Goal: Download file/media

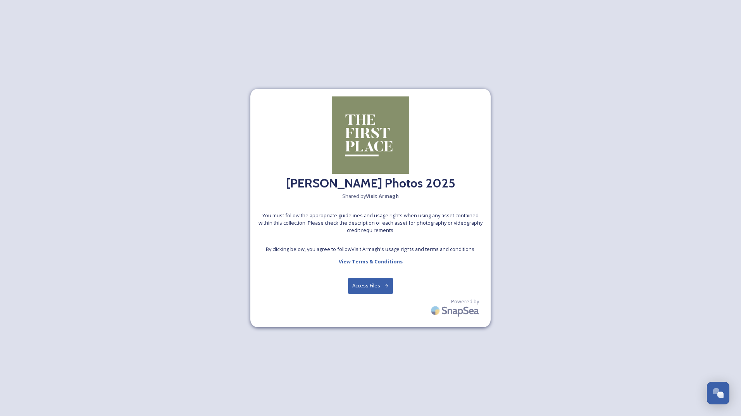
click at [377, 278] on button "Access Files" at bounding box center [370, 286] width 45 height 16
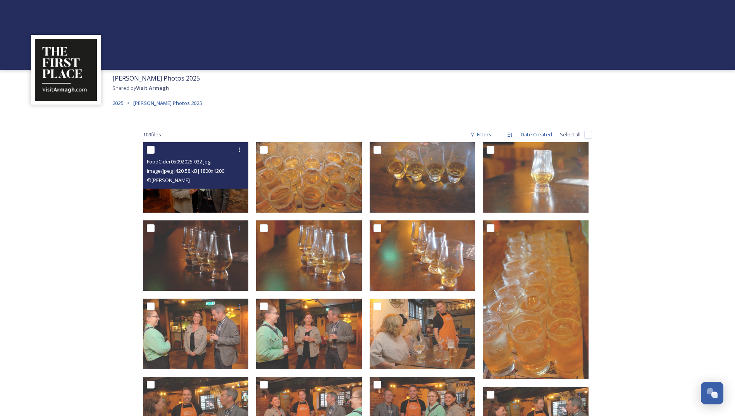
click at [212, 197] on img at bounding box center [196, 177] width 106 height 71
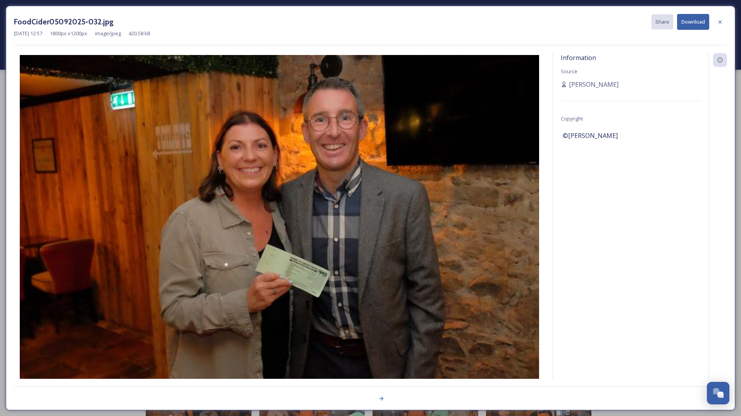
click at [212, 197] on img at bounding box center [279, 228] width 531 height 346
click at [691, 20] on button "Download" at bounding box center [693, 22] width 32 height 16
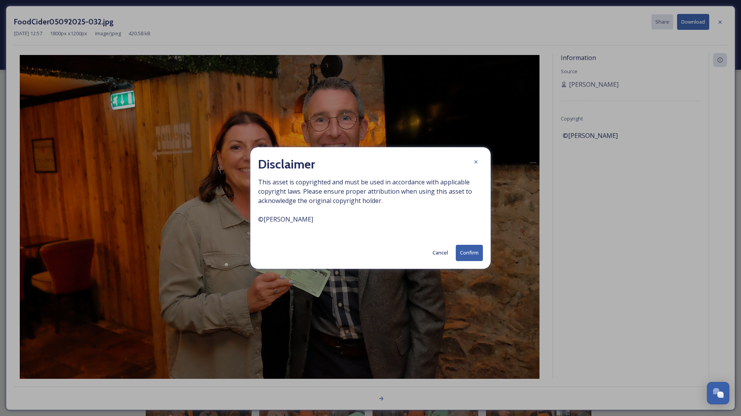
click at [463, 253] on button "Confirm" at bounding box center [469, 253] width 27 height 16
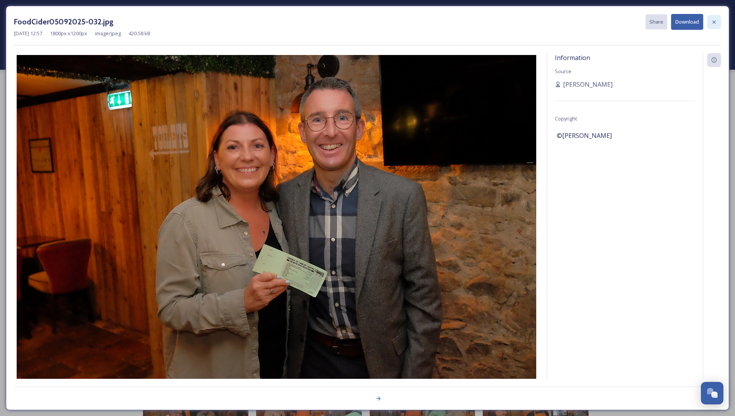
click at [714, 26] on div at bounding box center [714, 22] width 14 height 14
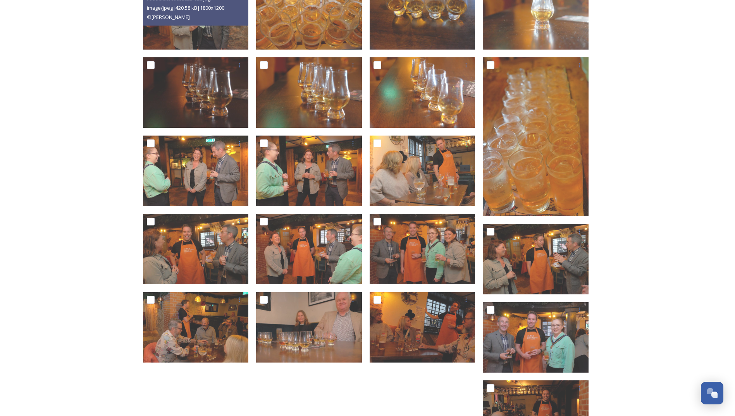
scroll to position [194, 0]
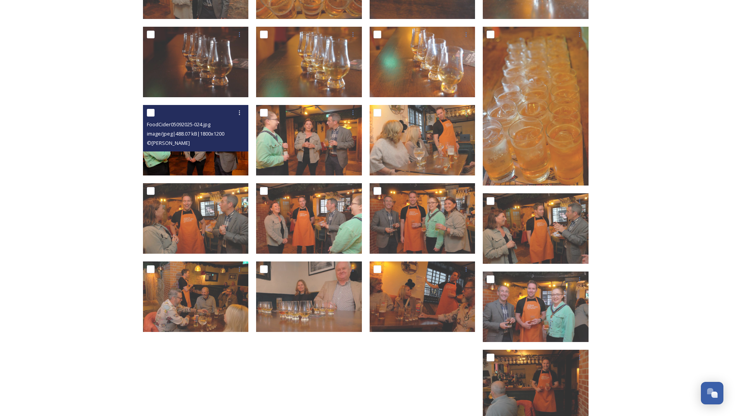
click at [202, 165] on img at bounding box center [196, 140] width 106 height 71
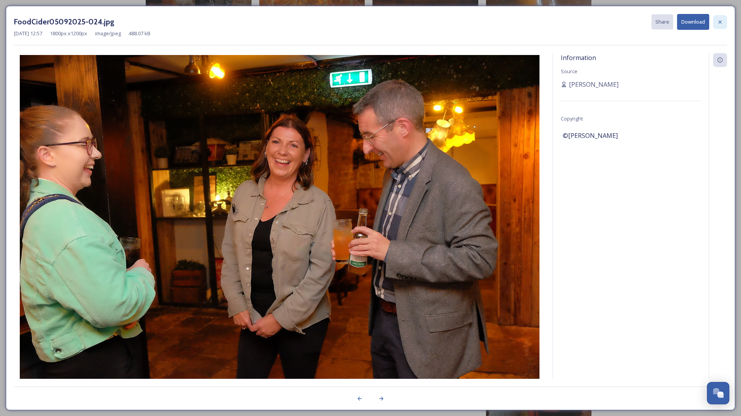
click at [721, 20] on icon at bounding box center [720, 22] width 6 height 6
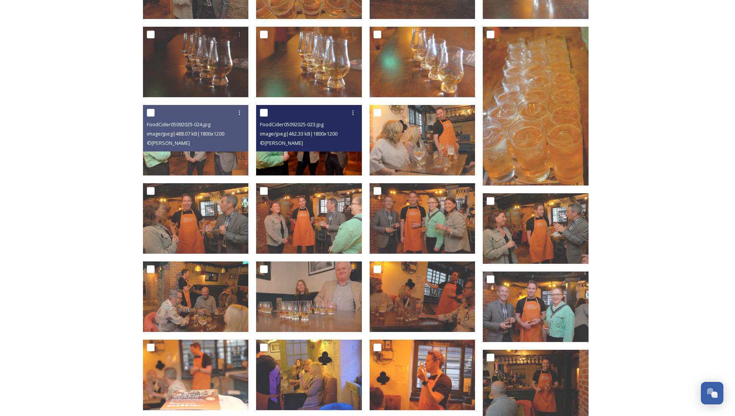
click at [316, 168] on img at bounding box center [309, 140] width 106 height 71
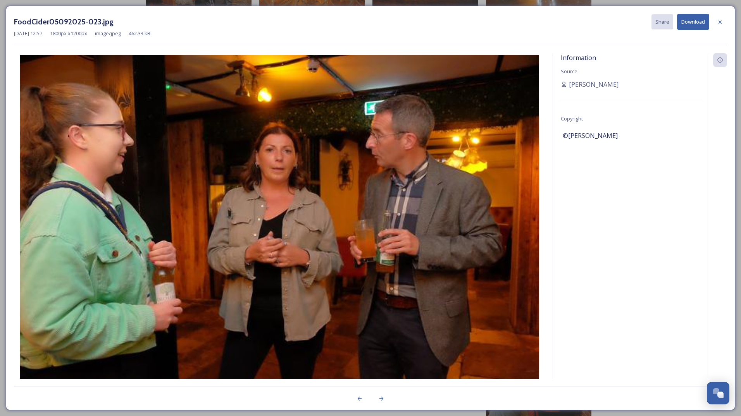
click at [316, 168] on img at bounding box center [279, 228] width 531 height 346
click at [360, 400] on icon at bounding box center [360, 399] width 4 height 4
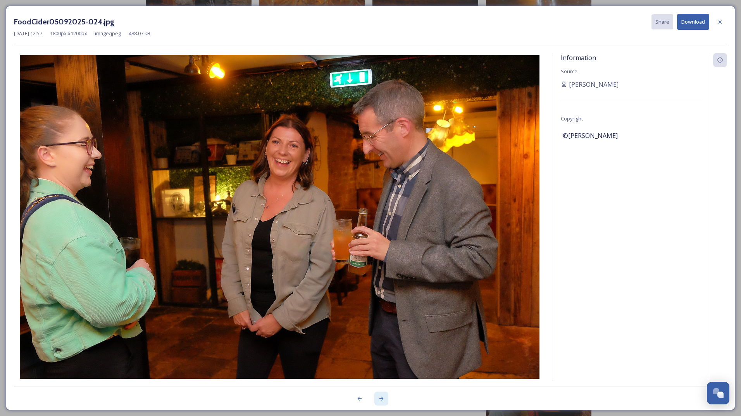
click at [383, 398] on icon at bounding box center [381, 399] width 4 height 4
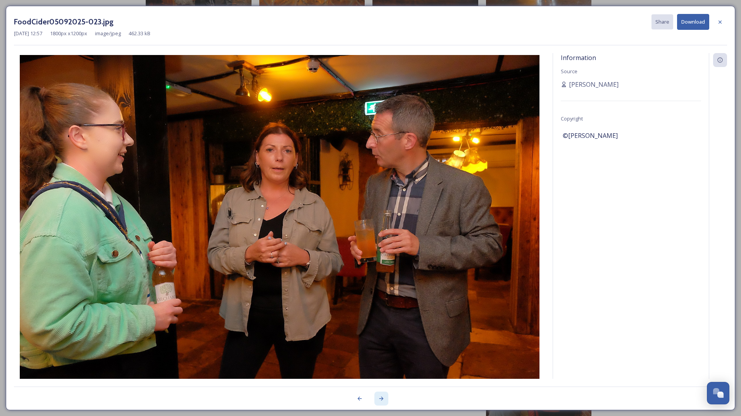
click at [383, 398] on icon at bounding box center [381, 399] width 4 height 4
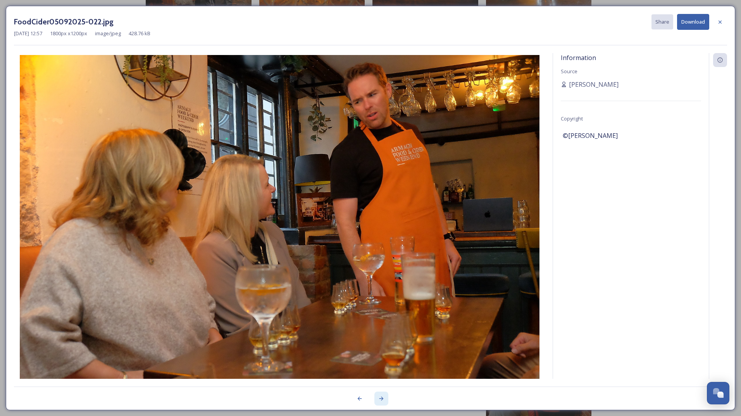
click at [383, 398] on icon at bounding box center [381, 399] width 4 height 4
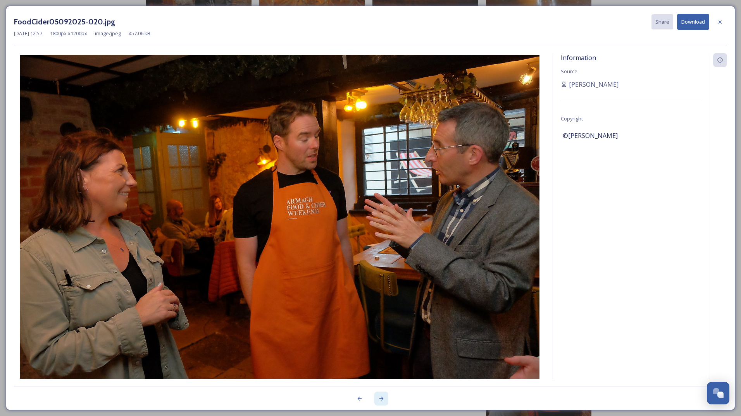
click at [383, 398] on icon at bounding box center [381, 399] width 4 height 4
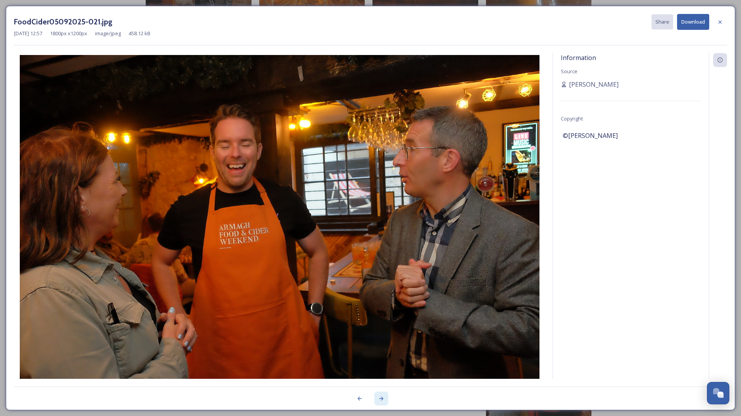
click at [383, 398] on icon at bounding box center [381, 399] width 4 height 4
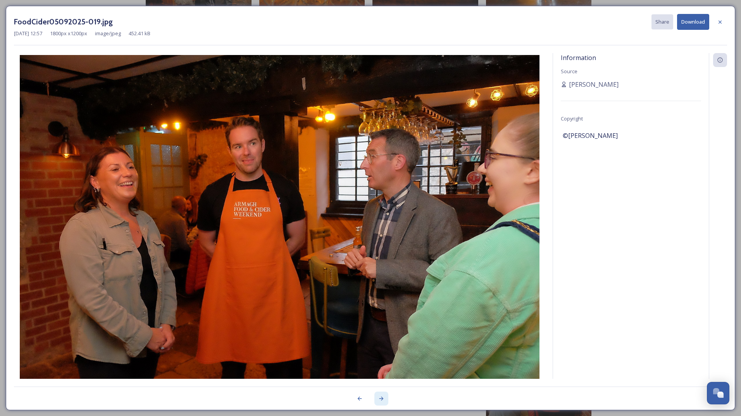
click at [383, 398] on icon at bounding box center [381, 399] width 4 height 4
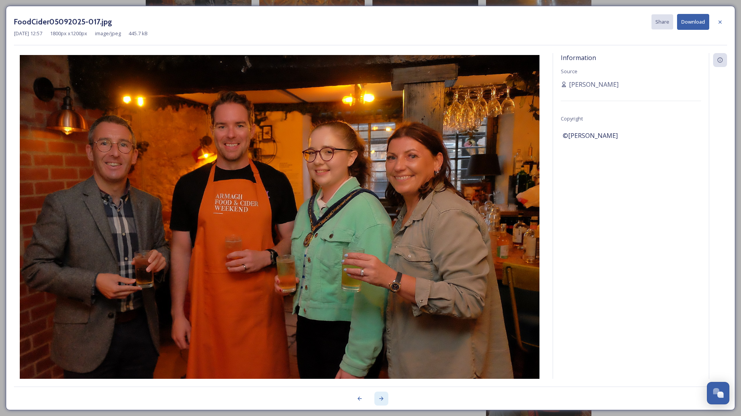
click at [383, 398] on icon at bounding box center [381, 399] width 4 height 4
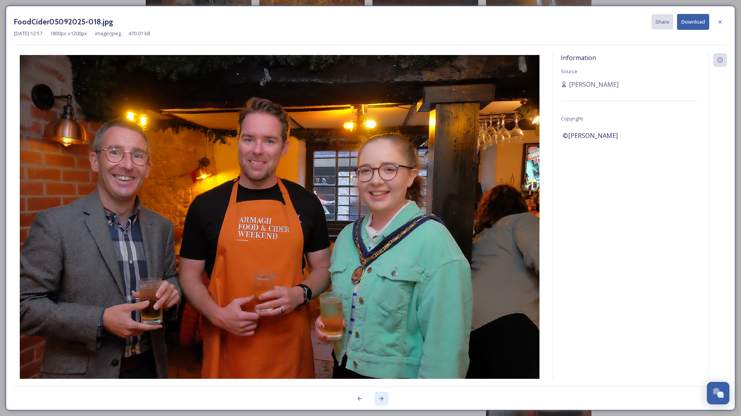
click at [383, 398] on icon at bounding box center [381, 399] width 4 height 4
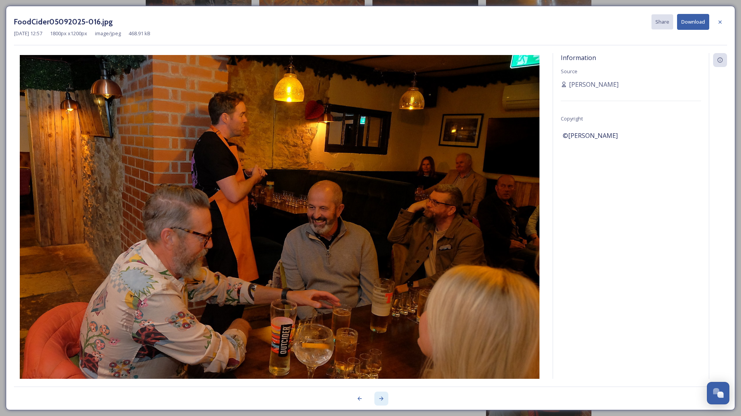
click at [383, 399] on icon at bounding box center [381, 399] width 6 height 6
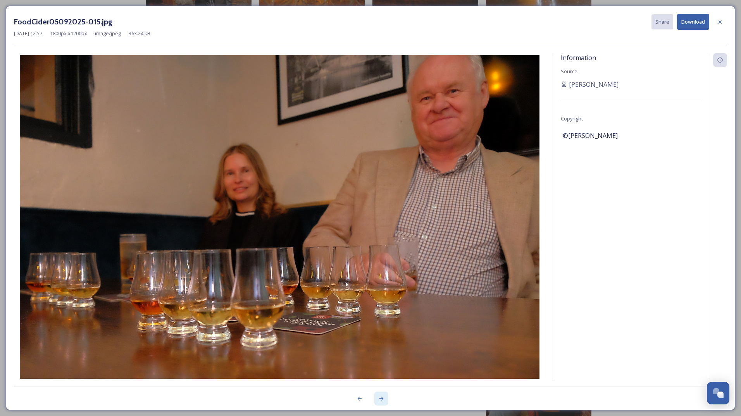
click at [383, 399] on icon at bounding box center [381, 399] width 6 height 6
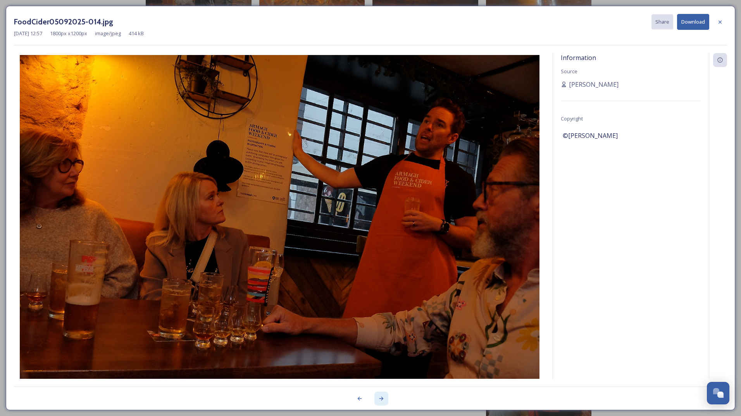
click at [383, 399] on icon at bounding box center [381, 399] width 6 height 6
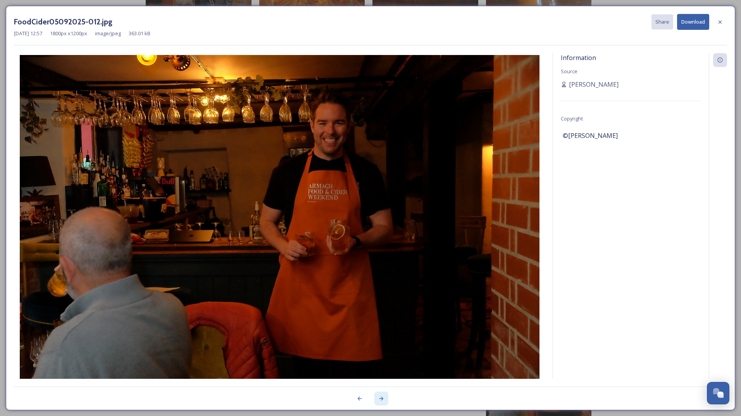
click at [383, 399] on icon at bounding box center [381, 399] width 6 height 6
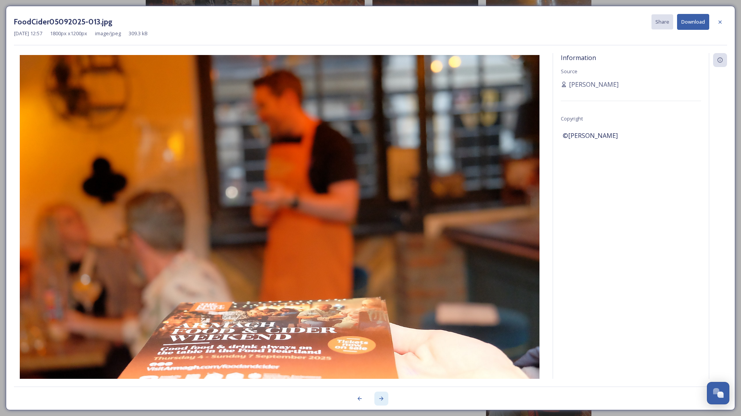
click at [383, 399] on icon at bounding box center [381, 399] width 6 height 6
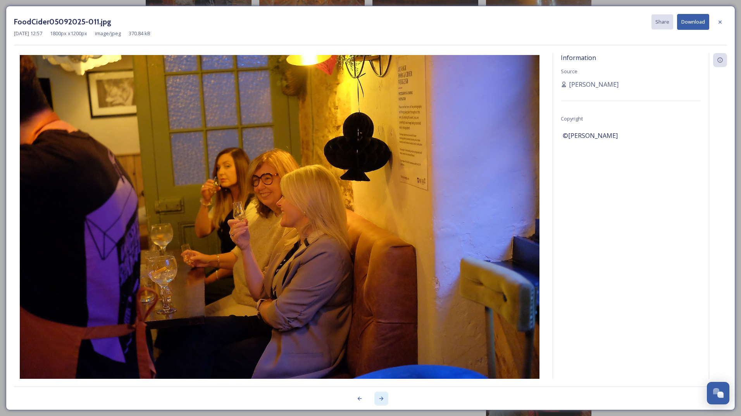
click at [383, 399] on icon at bounding box center [381, 399] width 6 height 6
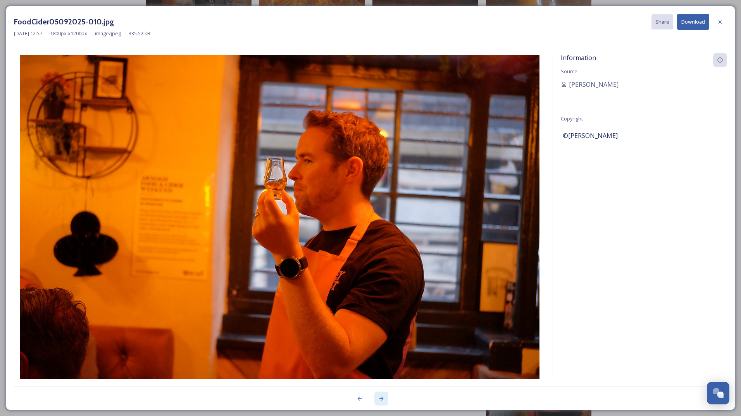
click at [383, 399] on icon at bounding box center [381, 399] width 6 height 6
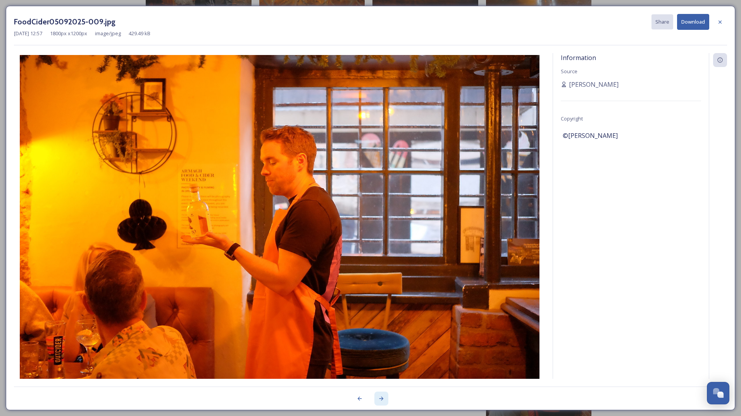
click at [383, 399] on icon at bounding box center [381, 399] width 6 height 6
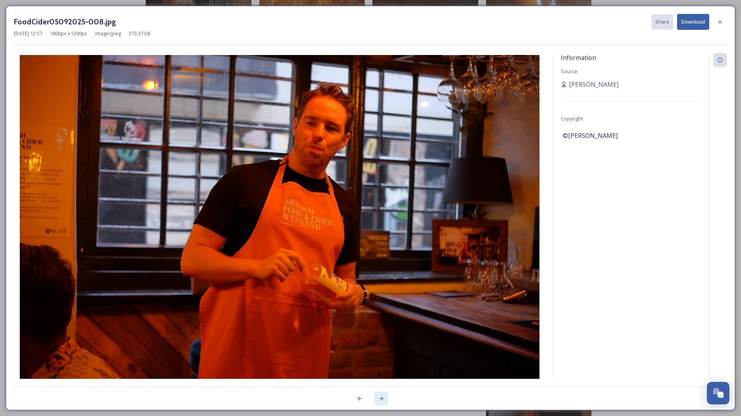
click at [383, 399] on icon at bounding box center [381, 399] width 6 height 6
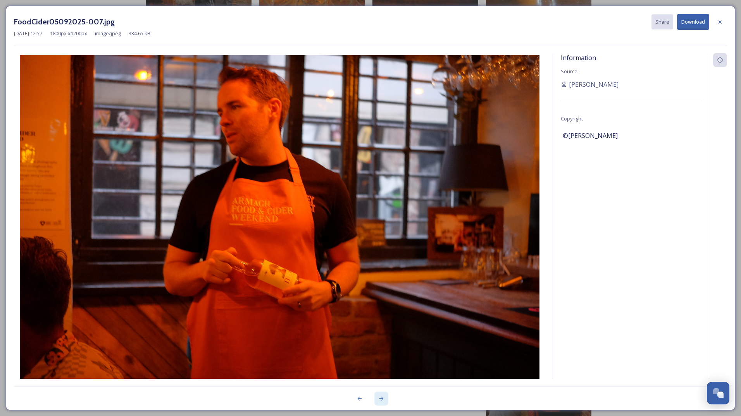
click at [383, 399] on icon at bounding box center [381, 399] width 6 height 6
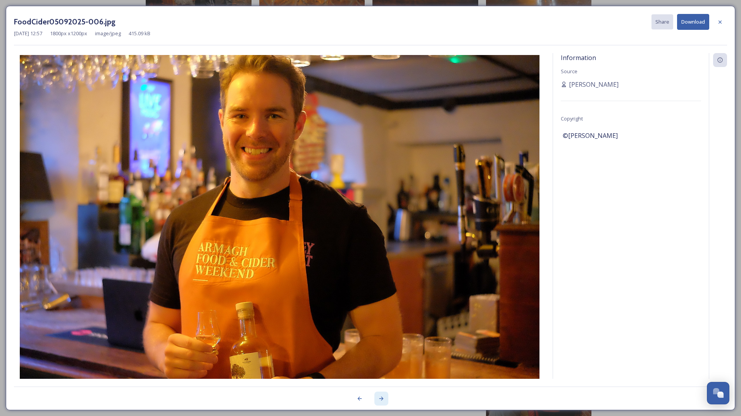
click at [383, 399] on icon at bounding box center [381, 399] width 6 height 6
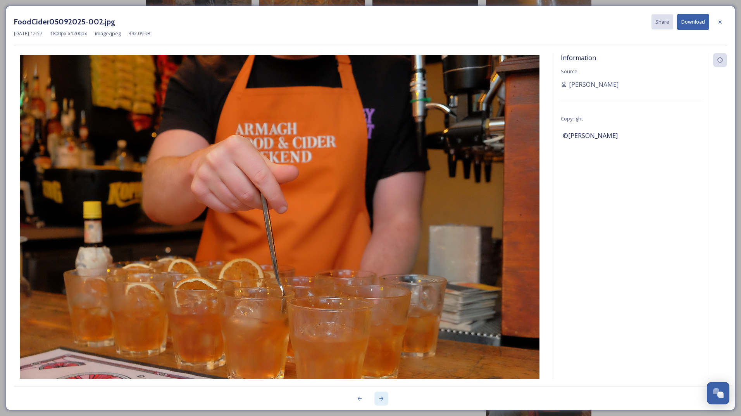
click at [383, 399] on icon at bounding box center [381, 399] width 6 height 6
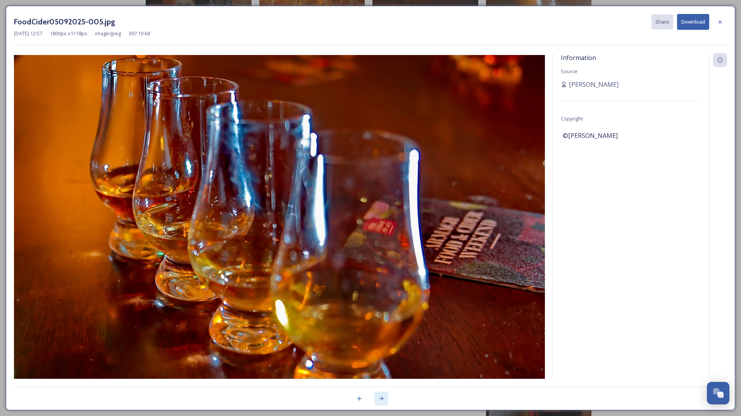
click at [383, 399] on icon at bounding box center [381, 399] width 6 height 6
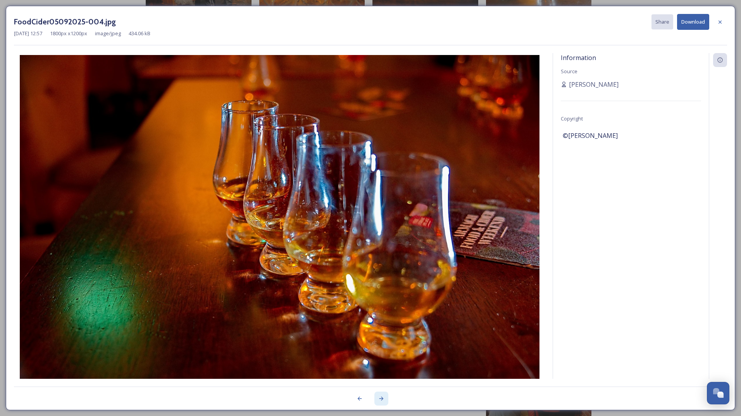
click at [383, 399] on icon at bounding box center [381, 399] width 6 height 6
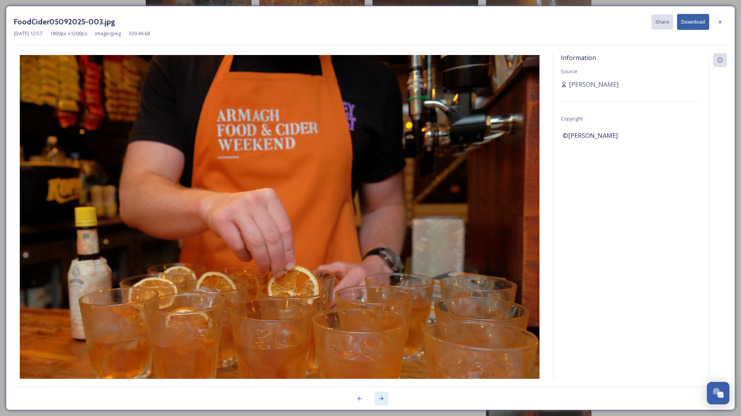
click at [383, 399] on icon at bounding box center [381, 399] width 6 height 6
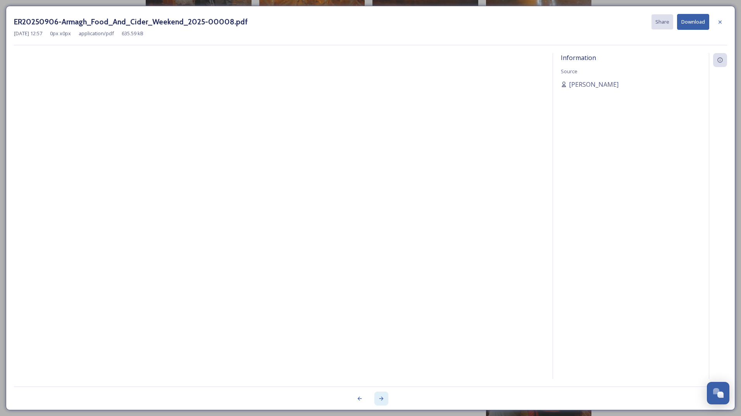
click at [383, 399] on icon at bounding box center [381, 399] width 6 height 6
click at [358, 398] on icon at bounding box center [359, 399] width 6 height 6
click at [718, 21] on icon at bounding box center [720, 22] width 6 height 6
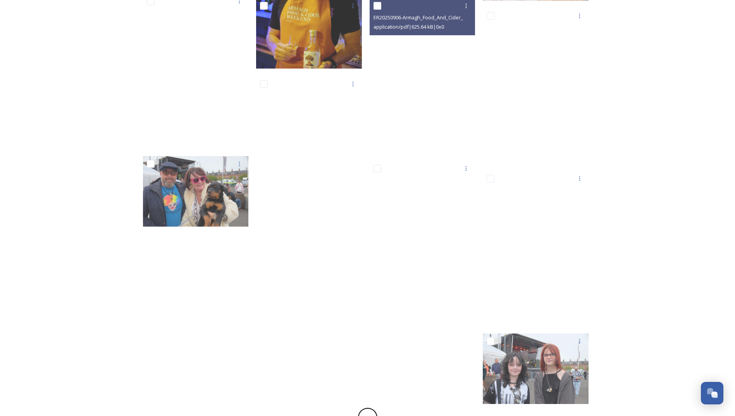
scroll to position [775, 0]
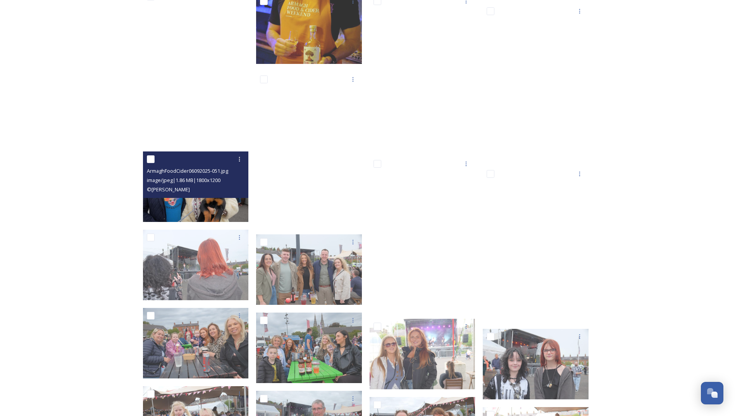
click at [200, 212] on img at bounding box center [196, 186] width 106 height 71
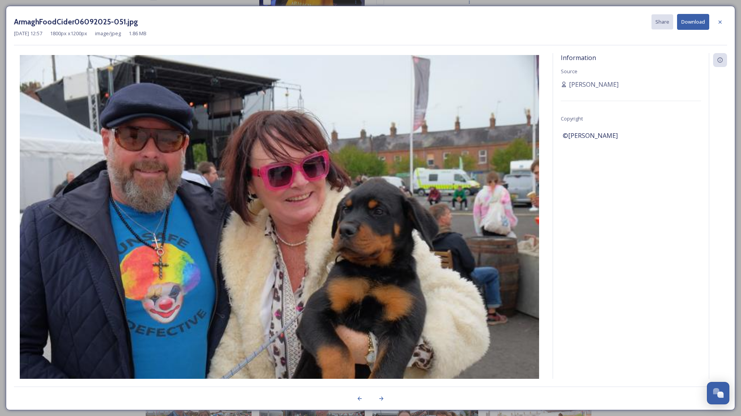
click at [200, 212] on img at bounding box center [279, 228] width 531 height 346
click at [382, 400] on icon at bounding box center [381, 399] width 4 height 4
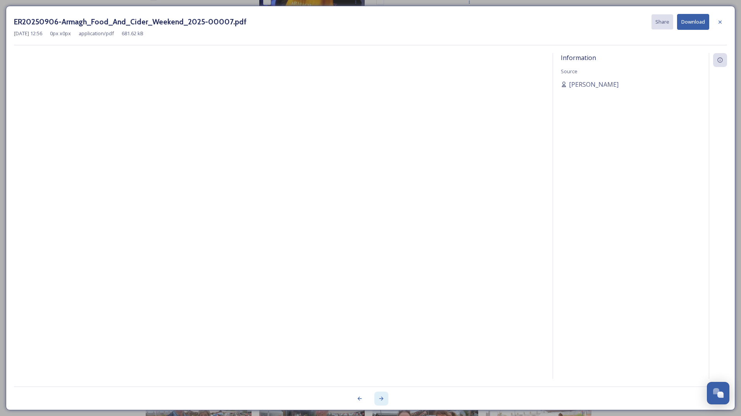
click at [382, 399] on icon at bounding box center [381, 399] width 4 height 4
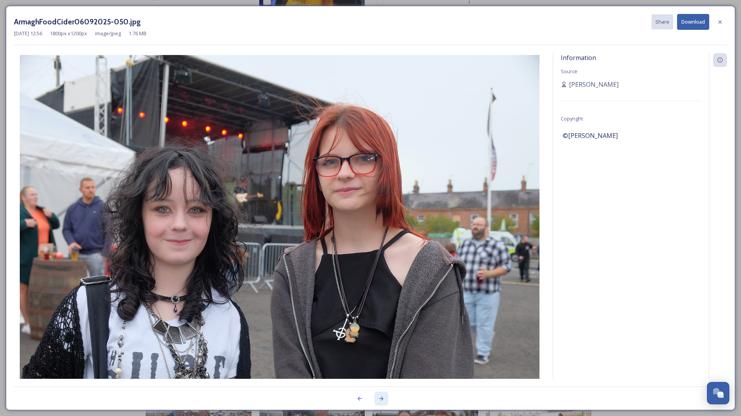
click at [382, 399] on icon at bounding box center [381, 399] width 4 height 4
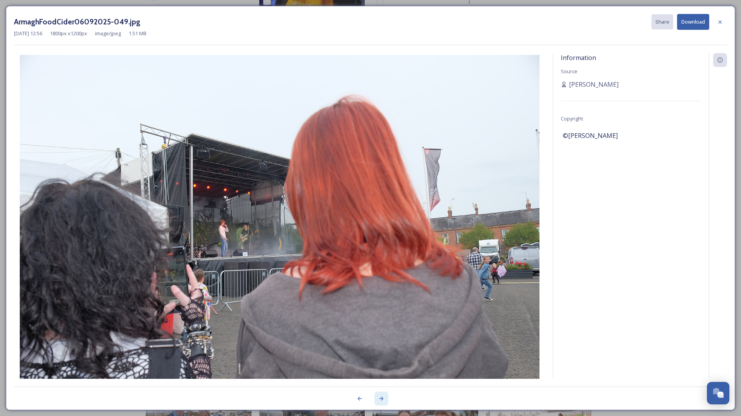
click at [382, 399] on icon at bounding box center [381, 399] width 4 height 4
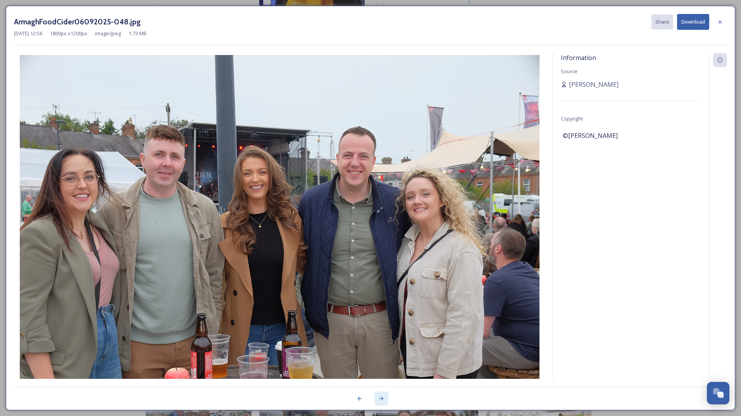
click at [382, 399] on icon at bounding box center [381, 399] width 4 height 4
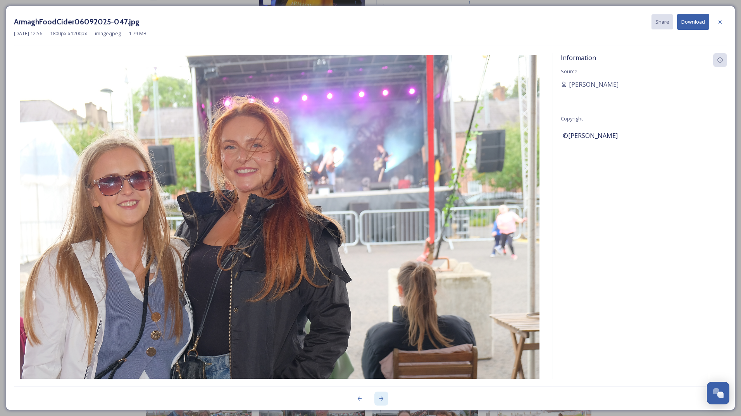
click at [382, 399] on icon at bounding box center [381, 399] width 4 height 4
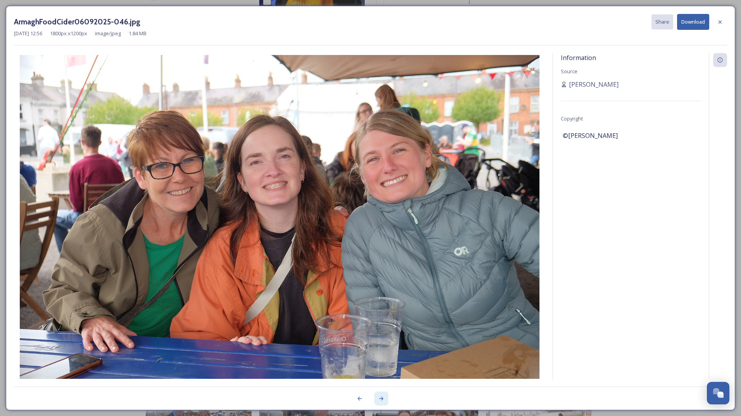
click at [382, 399] on icon at bounding box center [381, 399] width 4 height 4
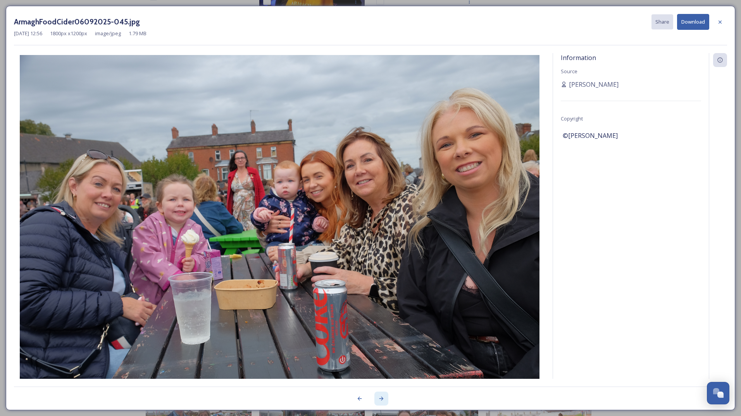
click at [382, 399] on icon at bounding box center [381, 399] width 4 height 4
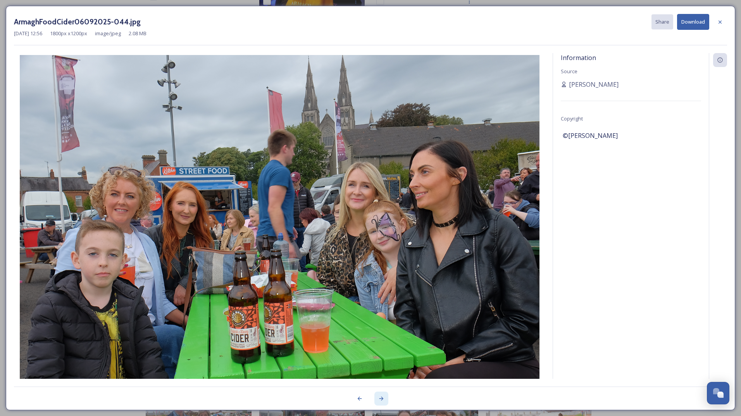
click at [382, 399] on icon at bounding box center [381, 399] width 4 height 4
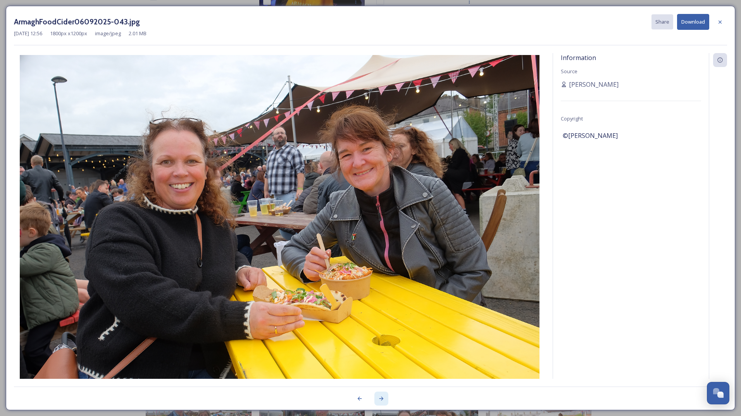
click at [382, 399] on icon at bounding box center [381, 399] width 4 height 4
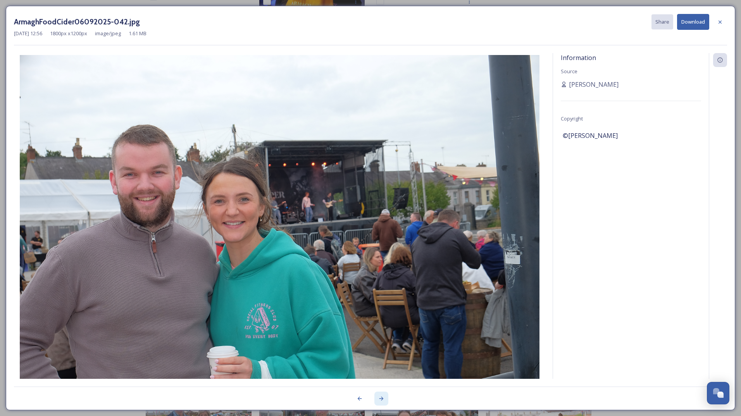
click at [382, 399] on icon at bounding box center [381, 399] width 4 height 4
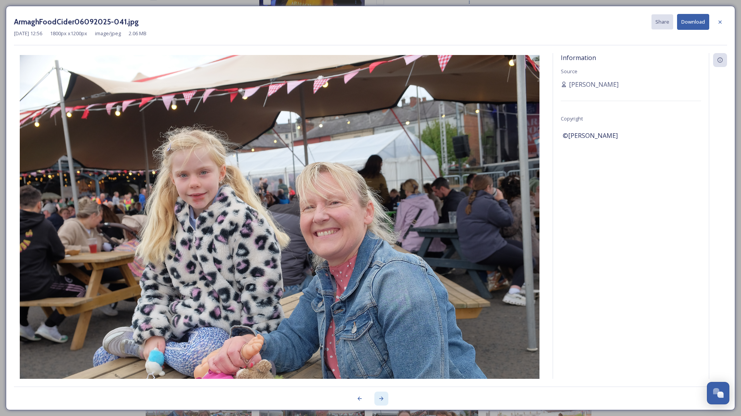
click at [382, 399] on icon at bounding box center [381, 399] width 4 height 4
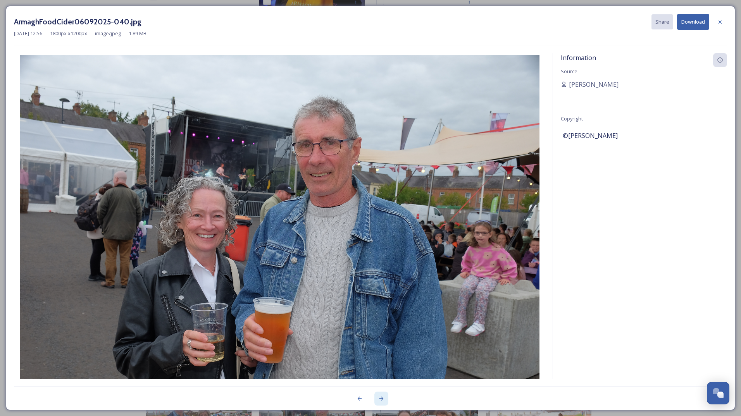
click at [382, 399] on icon at bounding box center [381, 399] width 4 height 4
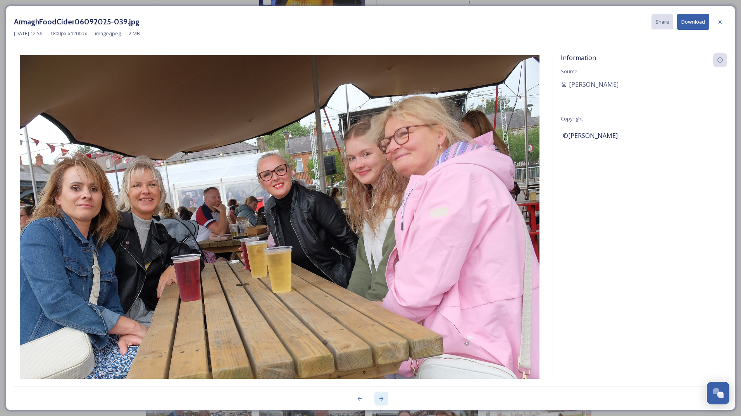
click at [382, 399] on icon at bounding box center [381, 399] width 4 height 4
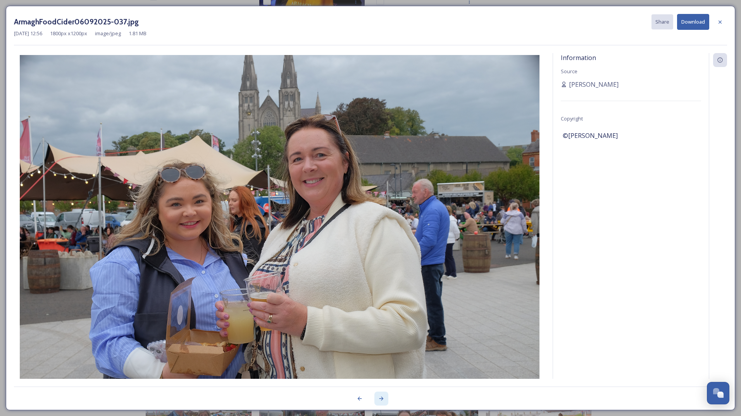
click at [382, 399] on icon at bounding box center [381, 399] width 4 height 4
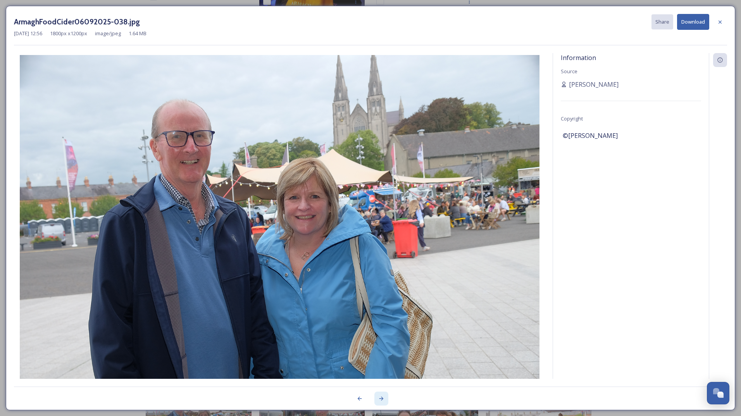
click at [382, 399] on icon at bounding box center [381, 399] width 4 height 4
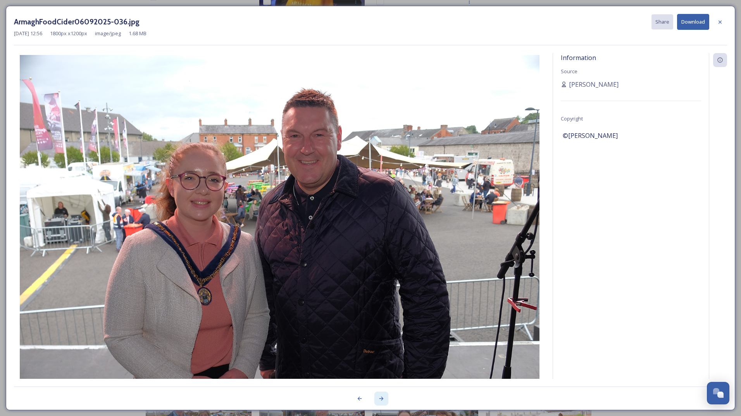
click at [382, 399] on icon at bounding box center [381, 399] width 4 height 4
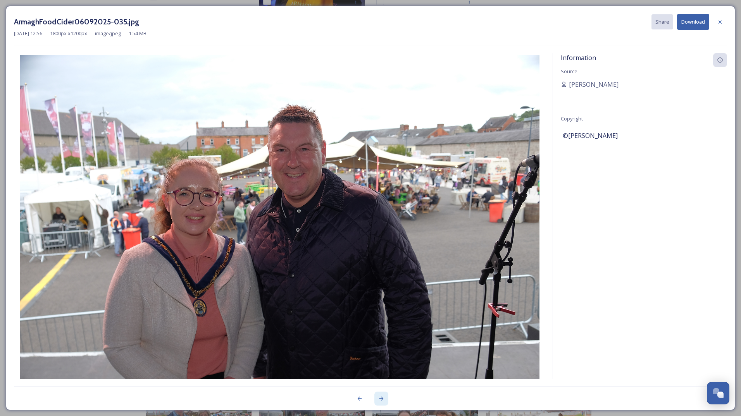
click at [382, 399] on icon at bounding box center [381, 399] width 4 height 4
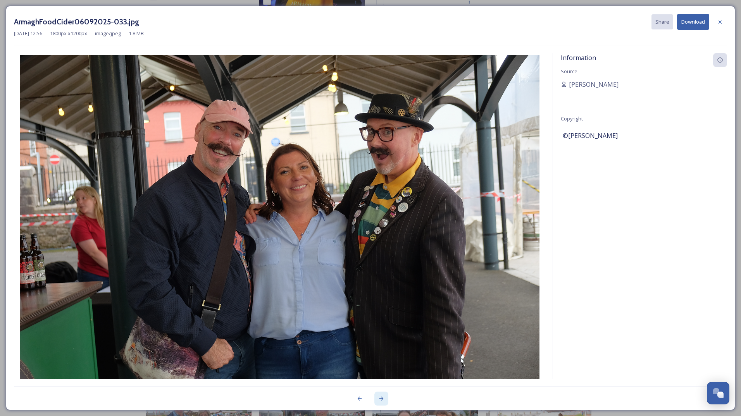
click at [382, 399] on icon at bounding box center [381, 399] width 4 height 4
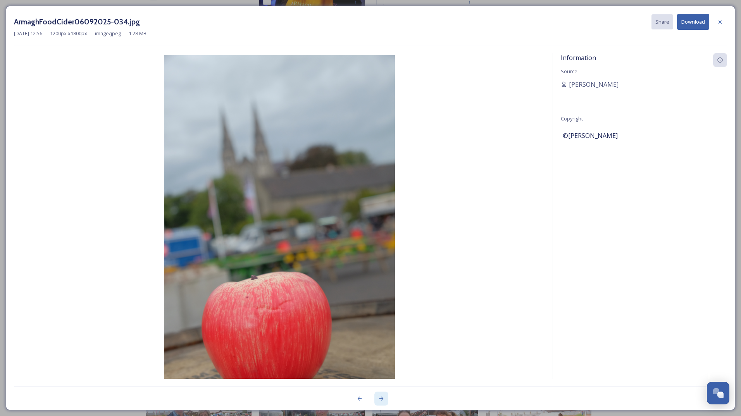
click at [382, 399] on icon at bounding box center [381, 399] width 4 height 4
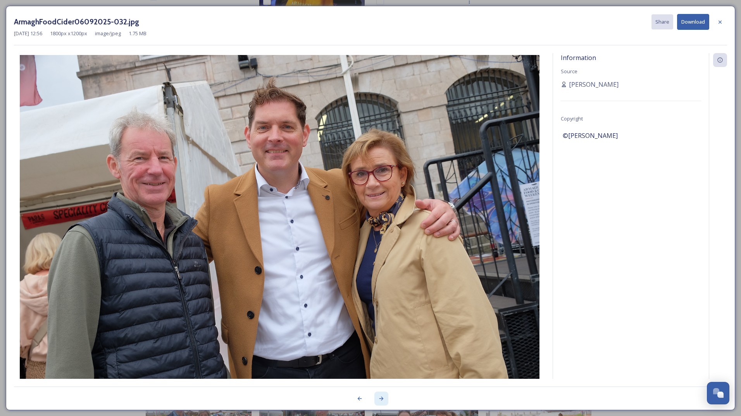
click at [382, 399] on icon at bounding box center [381, 399] width 4 height 4
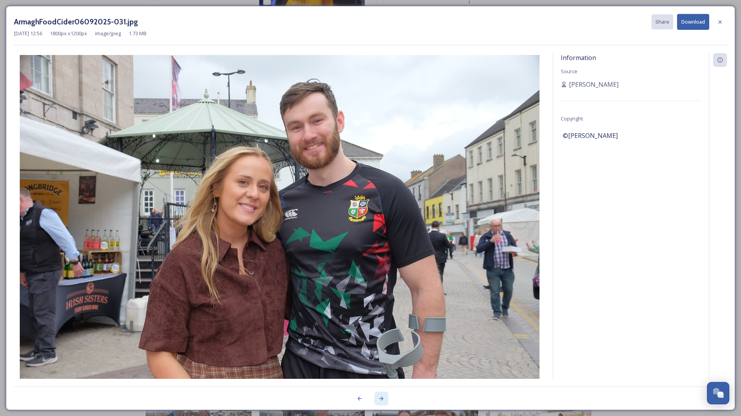
click at [382, 399] on icon at bounding box center [381, 399] width 4 height 4
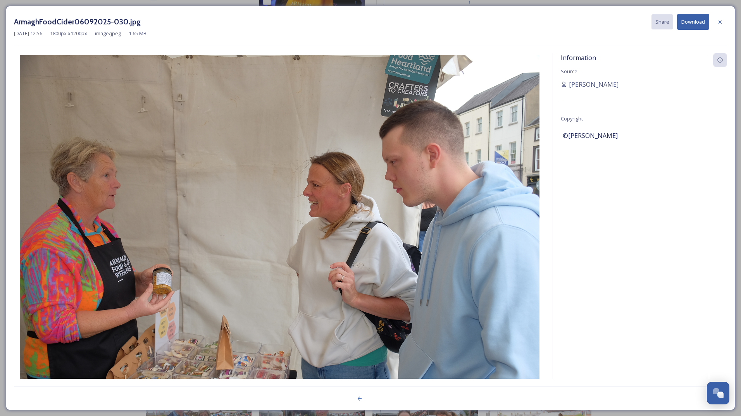
click at [382, 399] on div at bounding box center [370, 394] width 713 height 15
click at [720, 19] on icon at bounding box center [720, 22] width 6 height 6
